Goal: Task Accomplishment & Management: Use online tool/utility

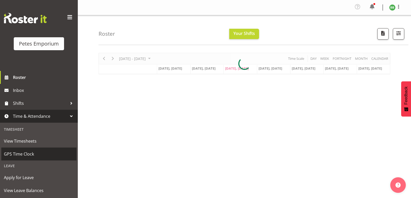
click at [36, 156] on span "GPS Time Clock" at bounding box center [39, 154] width 70 height 8
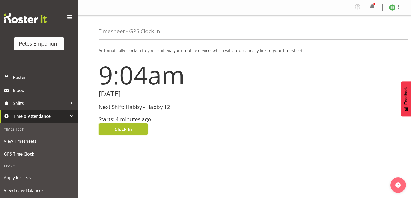
click at [132, 127] on button "Clock In" at bounding box center [122, 129] width 49 height 11
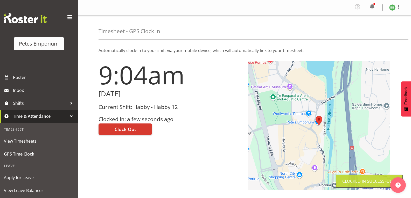
click at [390, 7] on img at bounding box center [392, 7] width 6 height 6
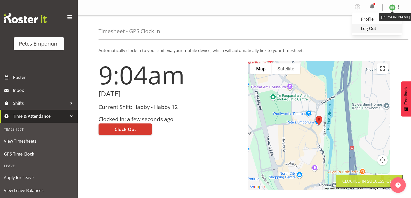
click at [371, 30] on link "Log Out" at bounding box center [377, 28] width 50 height 9
